Goal: Task Accomplishment & Management: Complete application form

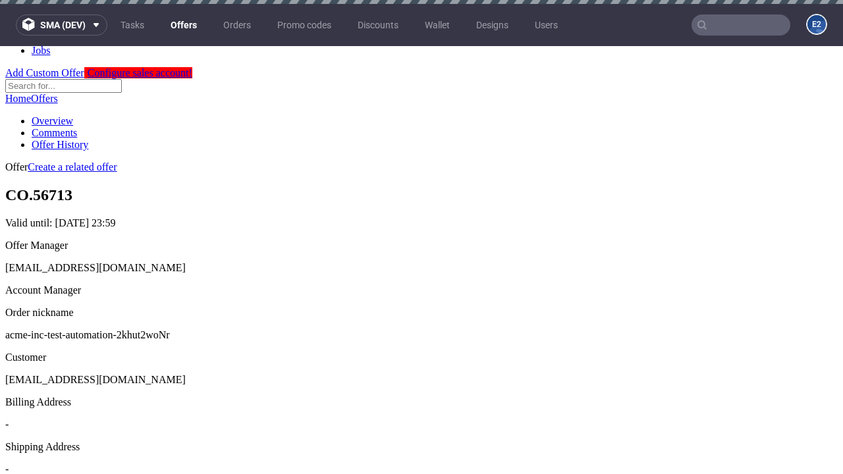
scroll to position [4, 0]
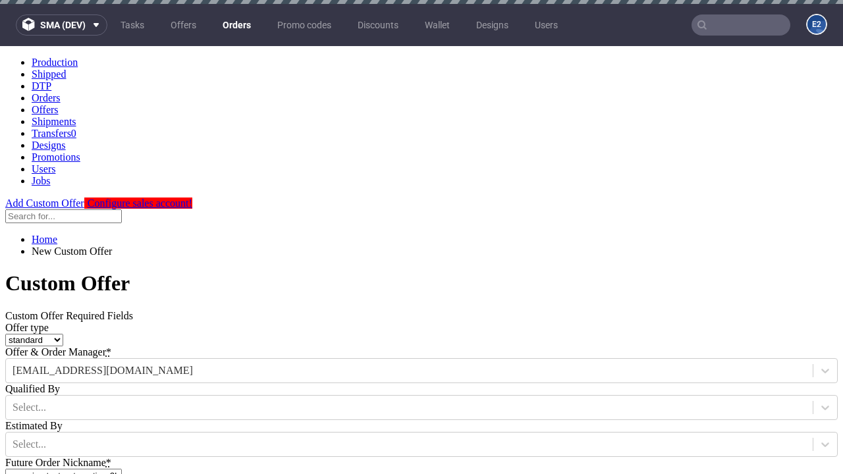
type input "acme-inc-test-automation-2khut2woNr"
type input "[DATE]"
type input "[EMAIL_ADDRESS][DOMAIN_NAME]"
select select "gb"
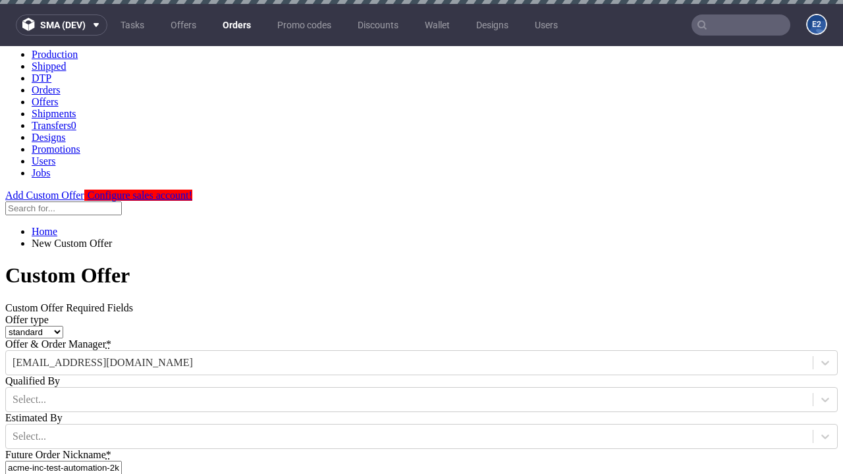
scroll to position [4, 0]
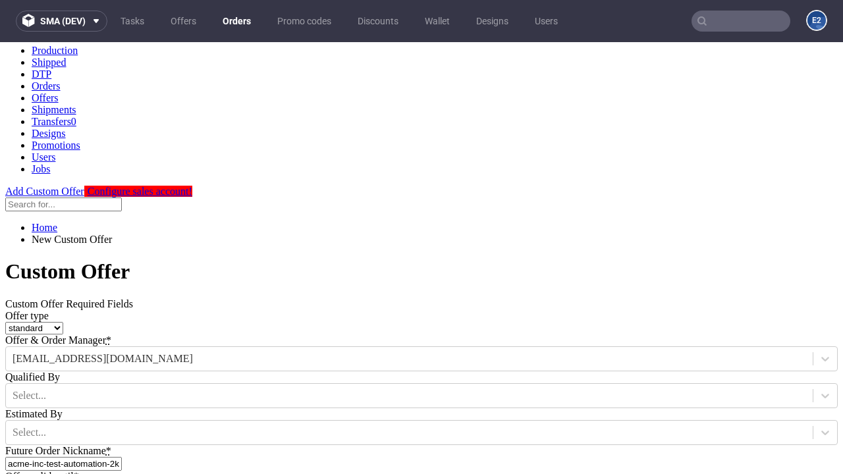
type input "[EMAIL_ADDRESS][DOMAIN_NAME]"
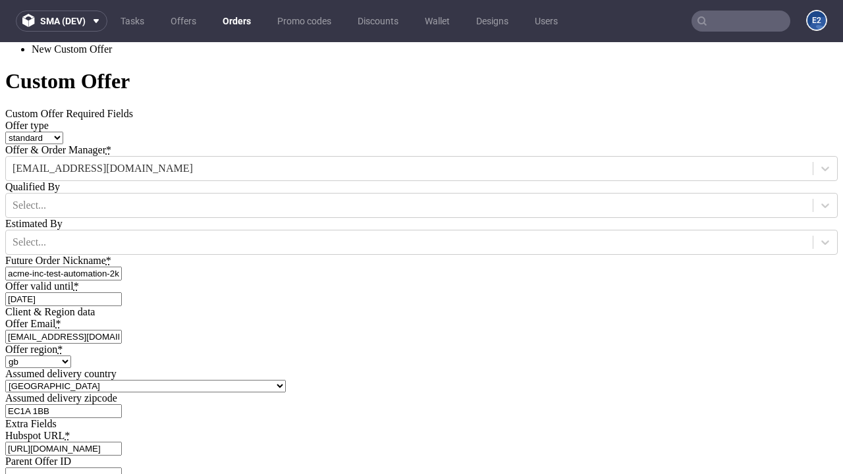
scroll to position [448, 0]
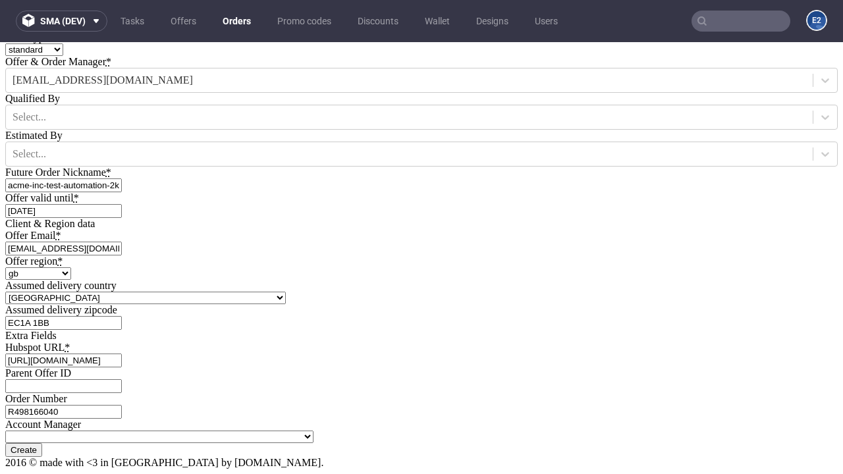
type input "[URL][DOMAIN_NAME]"
click at [42, 443] on input "Create" at bounding box center [23, 450] width 37 height 14
type input "Please wait..."
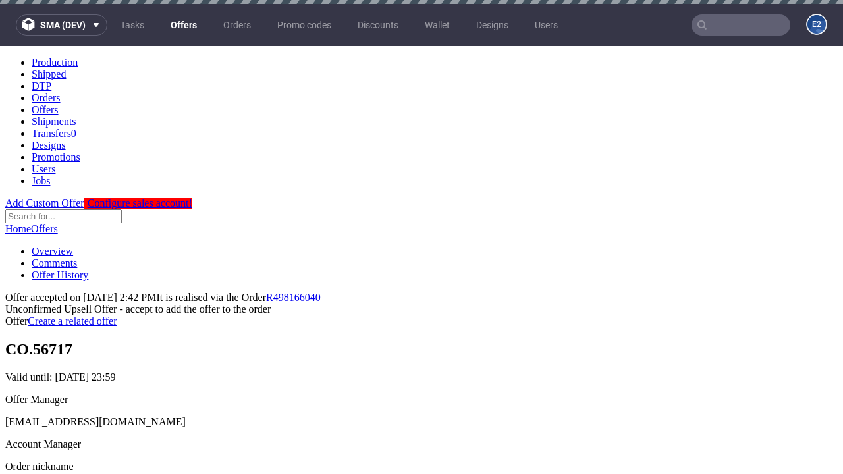
scroll to position [203, 0]
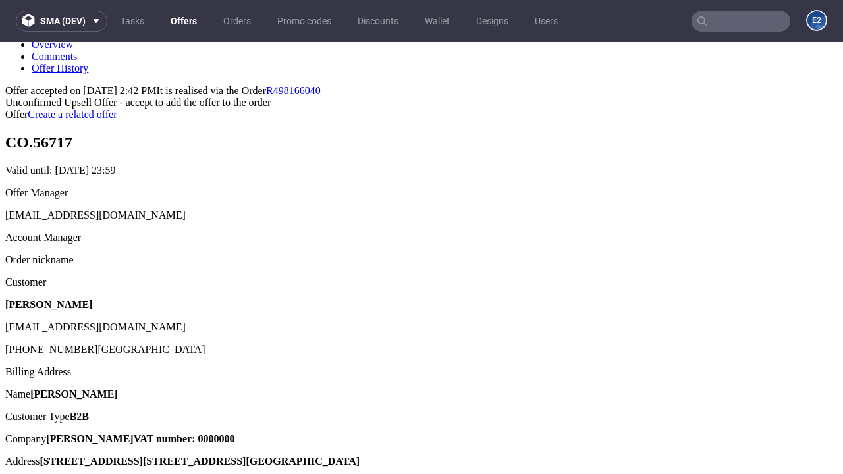
type input "In progress..."
